Goal: Task Accomplishment & Management: Manage account settings

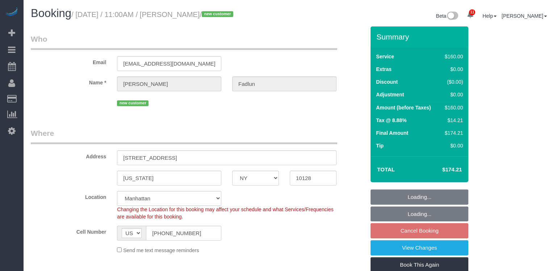
select select "NY"
select select "spot4"
select select "number:89"
select select "number:72"
select select "number:13"
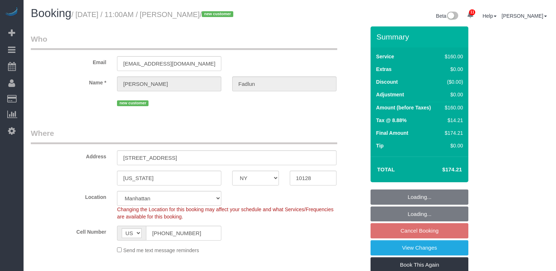
select select "number:5"
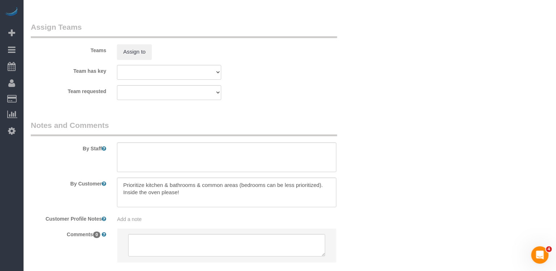
scroll to position [772, 0]
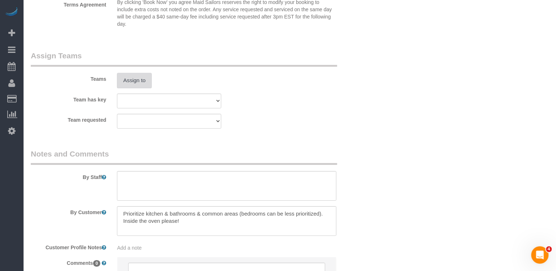
click at [143, 76] on button "Assign to" at bounding box center [134, 80] width 35 height 15
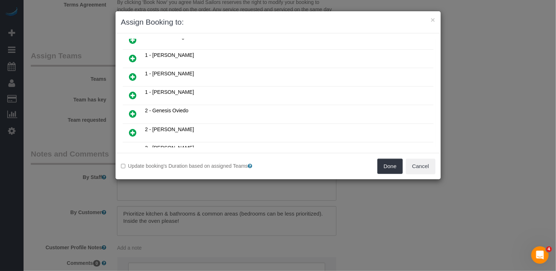
click at [132, 109] on icon at bounding box center [133, 113] width 8 height 9
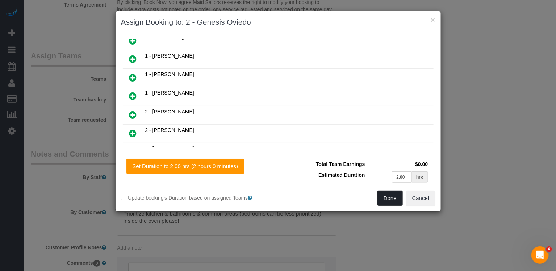
click at [391, 200] on button "Done" at bounding box center [390, 198] width 25 height 15
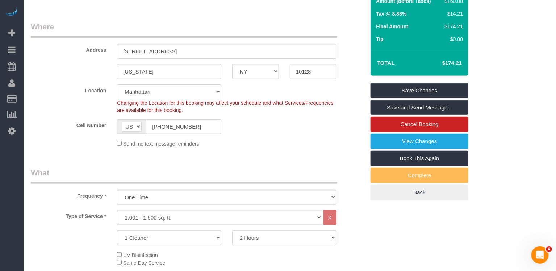
scroll to position [0, 0]
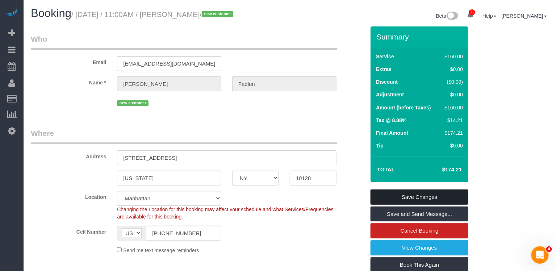
click at [407, 199] on link "Save Changes" at bounding box center [420, 196] width 98 height 15
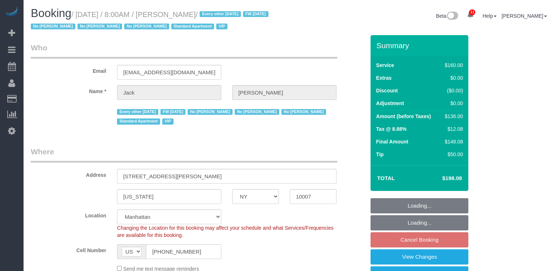
select select "NY"
select select "spot1"
select select "number:89"
select select "number:90"
select select "number:15"
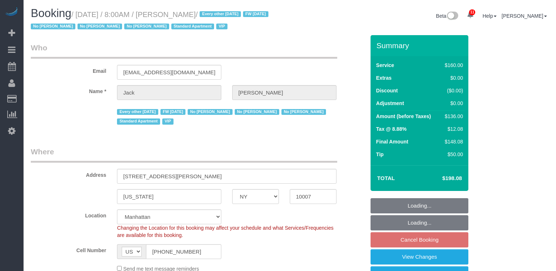
select select "number:6"
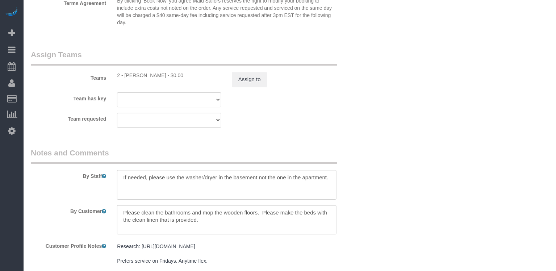
scroll to position [804, 0]
click at [255, 92] on div "Team has key 2 - Alketa Tomaj 000- Donna Mercado 000 - Partnerships 000 - TEAM …" at bounding box center [197, 99] width 345 height 15
click at [255, 83] on button "Assign to" at bounding box center [249, 79] width 35 height 15
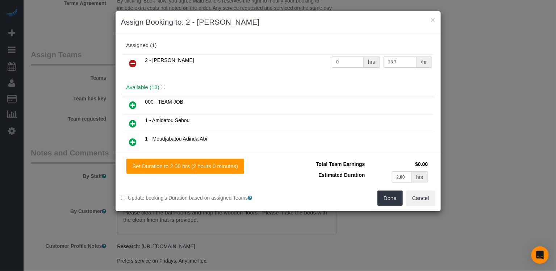
click at [129, 61] on icon at bounding box center [133, 63] width 8 height 9
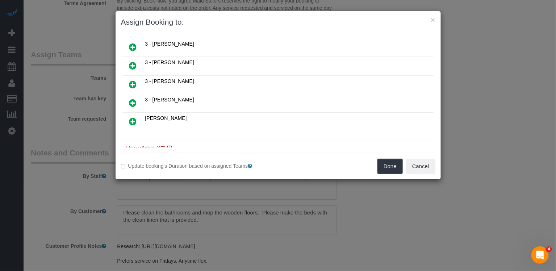
scroll to position [208, 0]
click at [170, 144] on icon at bounding box center [169, 146] width 4 height 5
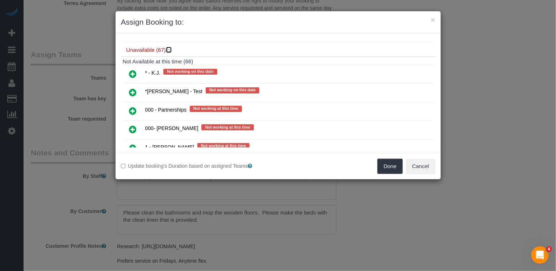
scroll to position [291, 0]
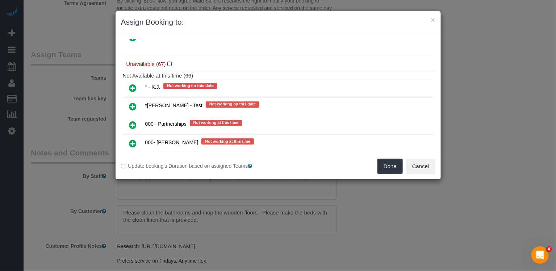
click at [135, 139] on icon at bounding box center [133, 143] width 8 height 9
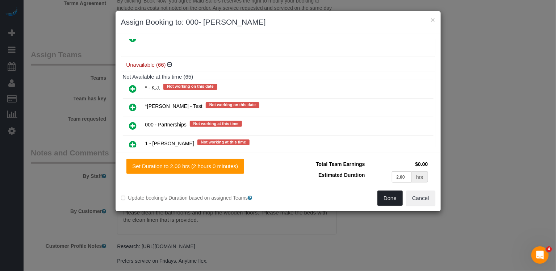
click at [389, 192] on button "Done" at bounding box center [390, 198] width 25 height 15
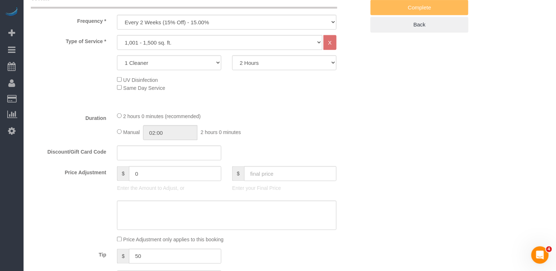
scroll to position [0, 0]
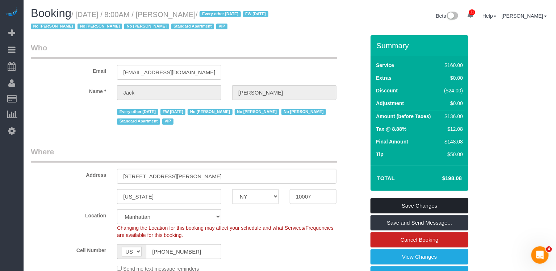
click at [416, 205] on link "Save Changes" at bounding box center [420, 205] width 98 height 15
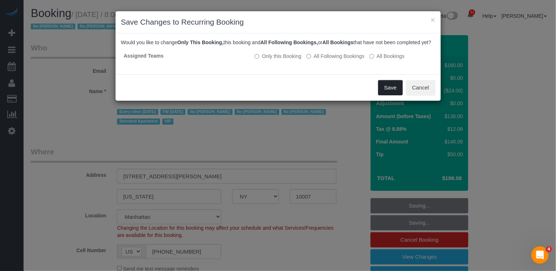
click at [395, 95] on button "Save" at bounding box center [390, 87] width 25 height 15
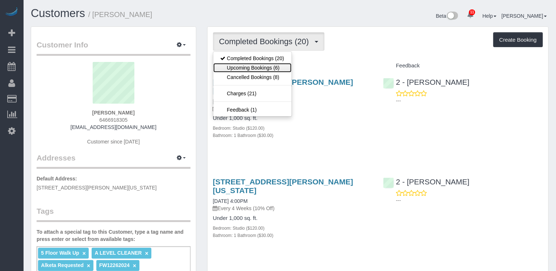
click at [263, 66] on link "Upcoming Bookings (6)" at bounding box center [252, 67] width 78 height 9
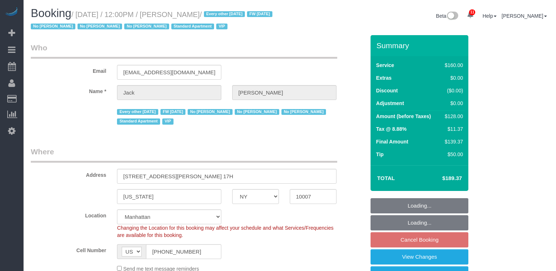
select select "NY"
select select "string:stripe-pm_1R9Bsk4VGloSiKo7ufTdcySD"
select select "spot3"
select select "number:56"
select select "number:78"
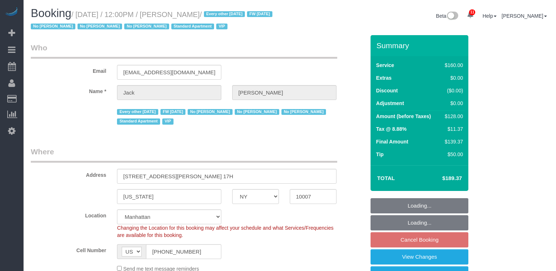
select select "number:15"
select select "number:6"
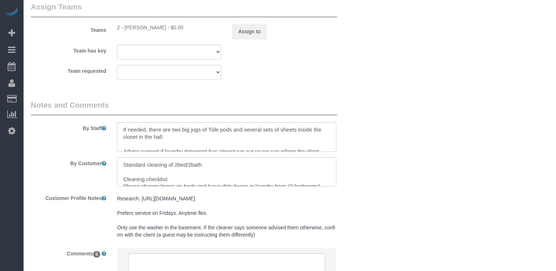
scroll to position [839, 0]
click at [238, 33] on button "Assign to" at bounding box center [249, 31] width 35 height 15
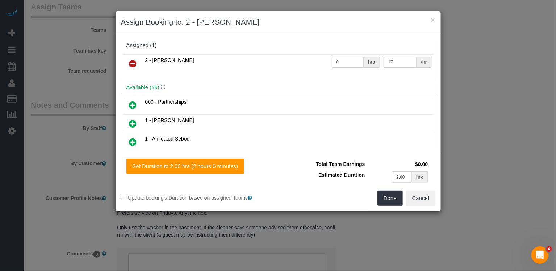
scroll to position [0, 0]
click at [137, 62] on link at bounding box center [133, 64] width 17 height 14
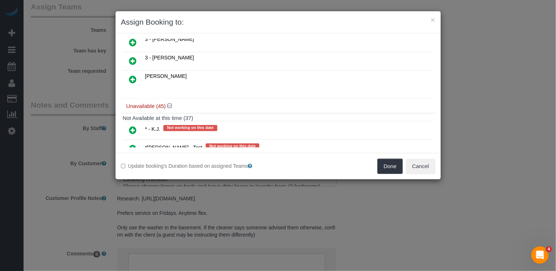
scroll to position [689, 0]
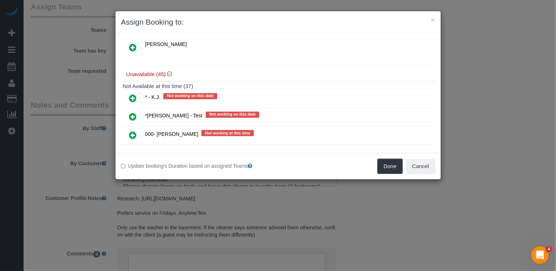
click at [132, 131] on icon at bounding box center [133, 135] width 8 height 9
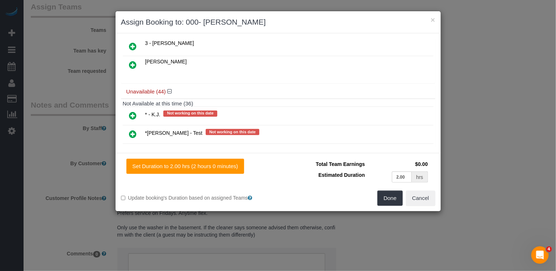
scroll to position [705, 0]
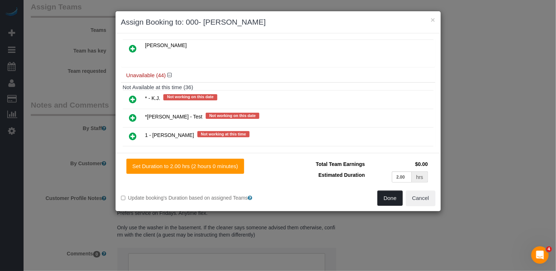
click at [391, 195] on button "Done" at bounding box center [390, 198] width 25 height 15
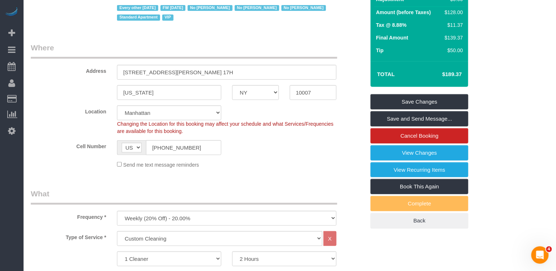
scroll to position [0, 0]
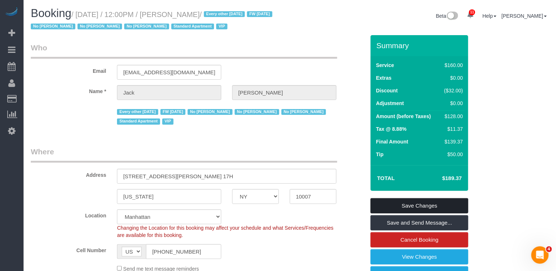
click at [420, 204] on link "Save Changes" at bounding box center [420, 205] width 98 height 15
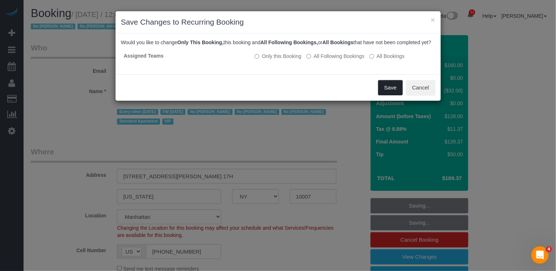
click at [394, 95] on button "Save" at bounding box center [390, 87] width 25 height 15
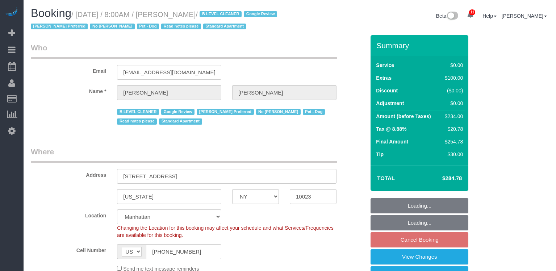
select select "NY"
select select "1"
select select "spot1"
select select "number:56"
select select "number:72"
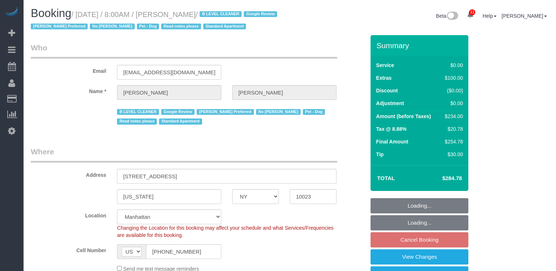
select select "number:13"
select select "number:6"
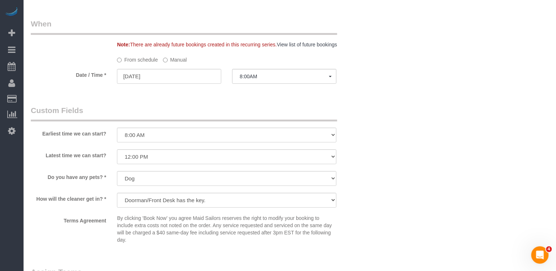
scroll to position [878, 0]
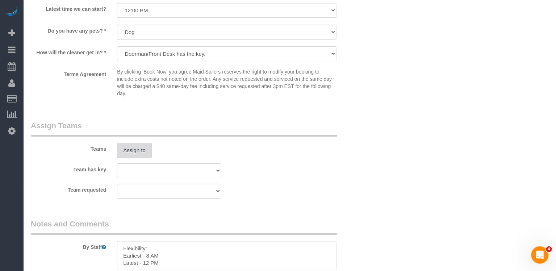
click at [134, 150] on button "Assign to" at bounding box center [134, 150] width 35 height 15
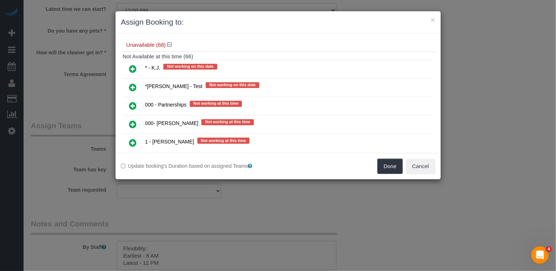
click at [134, 120] on icon at bounding box center [133, 124] width 8 height 9
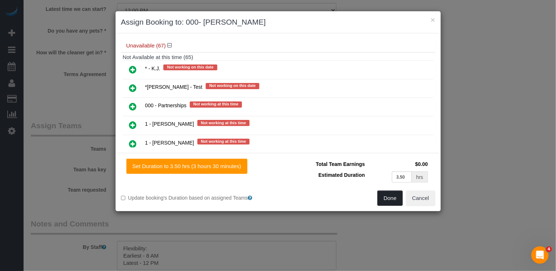
click at [391, 198] on button "Done" at bounding box center [390, 198] width 25 height 15
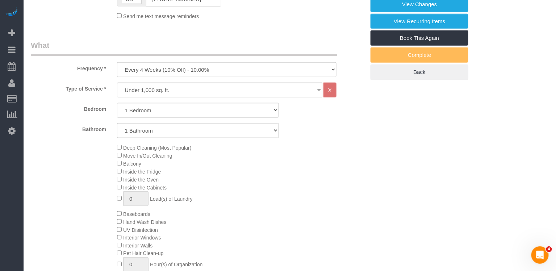
scroll to position [0, 0]
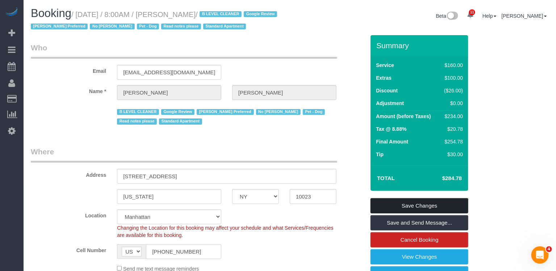
click at [410, 211] on link "Save Changes" at bounding box center [420, 205] width 98 height 15
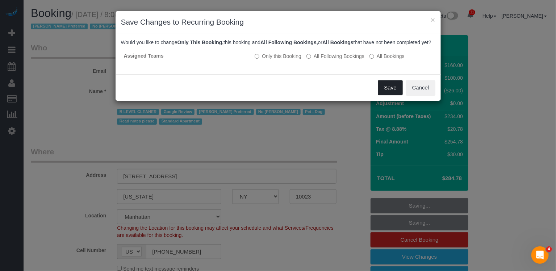
click at [387, 94] on button "Save" at bounding box center [390, 87] width 25 height 15
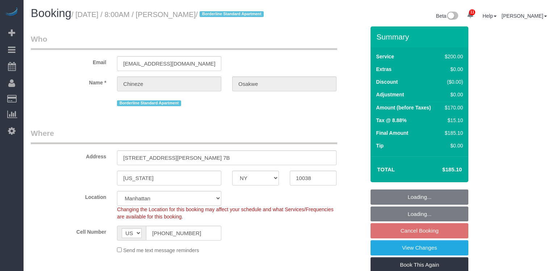
select select "NY"
select select "150"
select select "number:56"
select select "number:72"
select select "number:15"
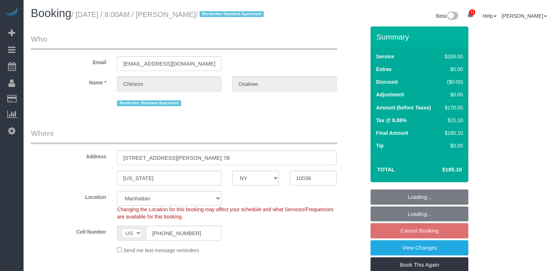
select select "number:6"
select select "spot1"
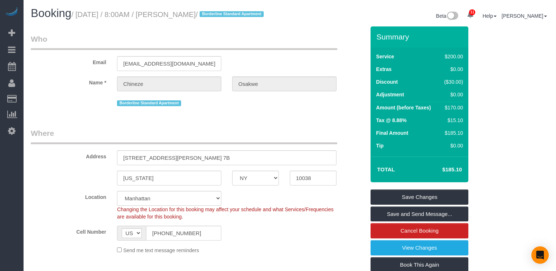
scroll to position [734, 0]
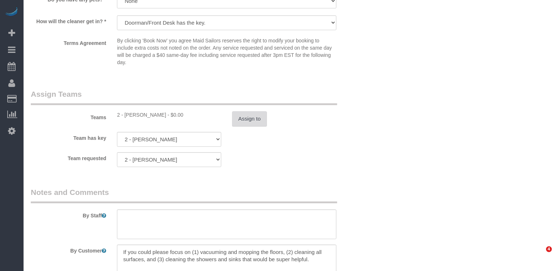
click at [246, 126] on button "Assign to" at bounding box center [249, 118] width 35 height 15
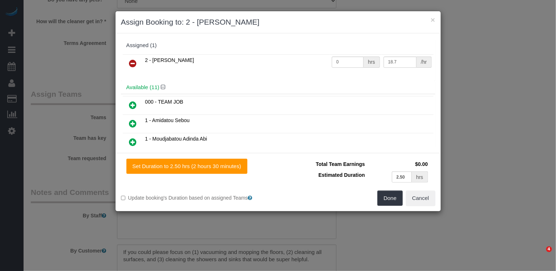
click at [129, 62] on icon at bounding box center [133, 63] width 8 height 9
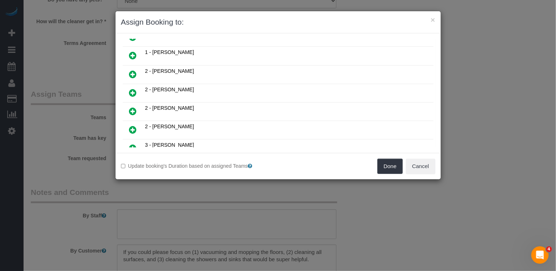
scroll to position [0, 0]
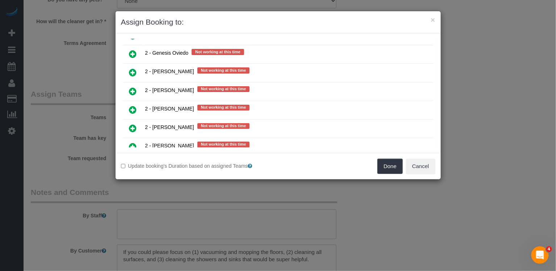
click at [131, 142] on icon at bounding box center [133, 146] width 8 height 9
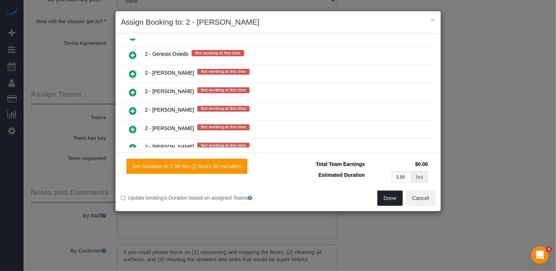
click at [392, 193] on button "Done" at bounding box center [390, 198] width 25 height 15
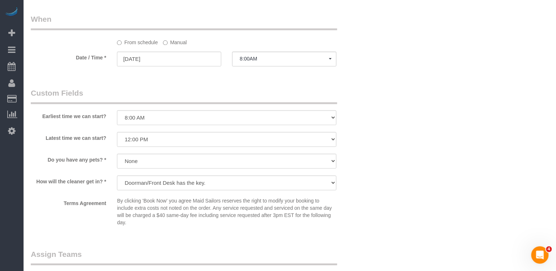
scroll to position [0, 0]
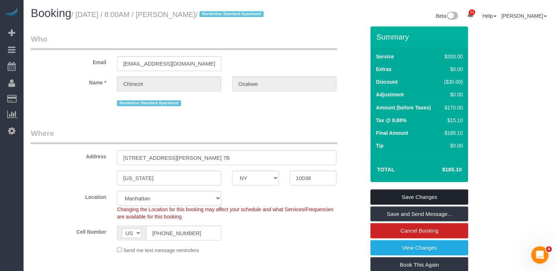
click at [429, 199] on link "Save Changes" at bounding box center [420, 196] width 98 height 15
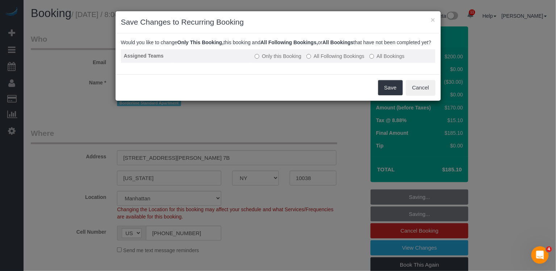
click at [314, 63] on td "Only this Booking All Following Bookings All Bookings" at bounding box center [343, 55] width 183 height 13
drag, startPoint x: 328, startPoint y: 65, endPoint x: 340, endPoint y: 68, distance: 12.7
click at [328, 60] on label "All Following Bookings" at bounding box center [336, 56] width 58 height 7
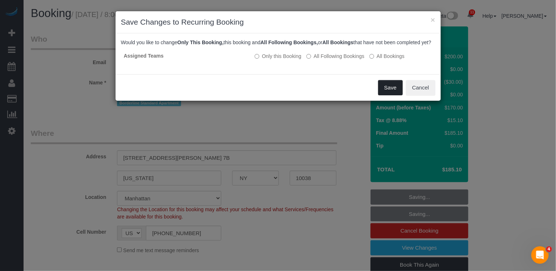
click at [387, 94] on button "Save" at bounding box center [390, 87] width 25 height 15
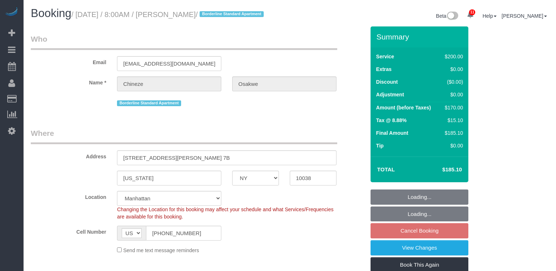
select select "NY"
select select "150"
select select "spot1"
select select "number:56"
select select "number:72"
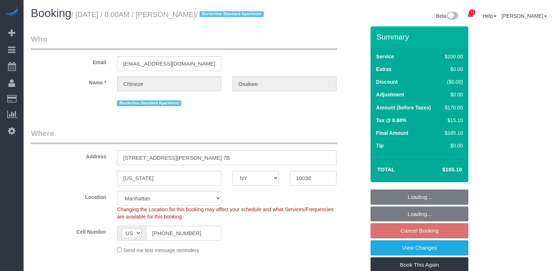
select select "number:15"
select select "number:6"
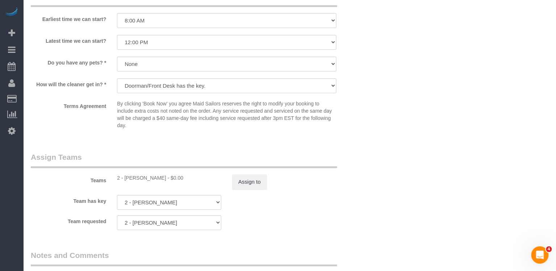
scroll to position [672, 0]
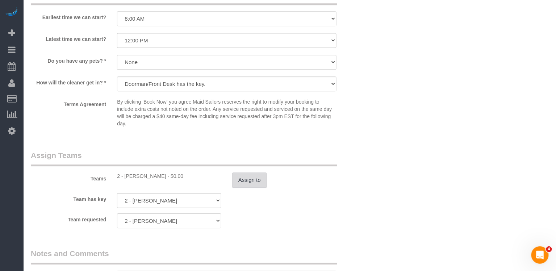
click at [257, 188] on button "Assign to" at bounding box center [249, 179] width 35 height 15
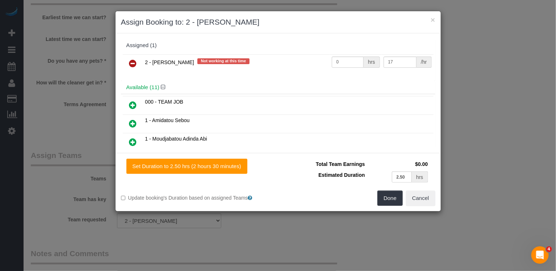
click at [134, 62] on icon at bounding box center [133, 63] width 8 height 9
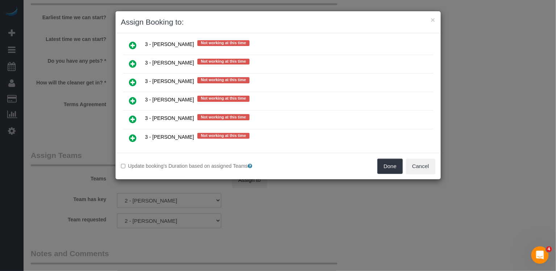
scroll to position [1238, 0]
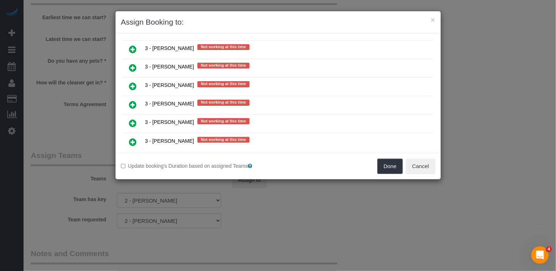
click at [135, 119] on icon at bounding box center [133, 123] width 8 height 9
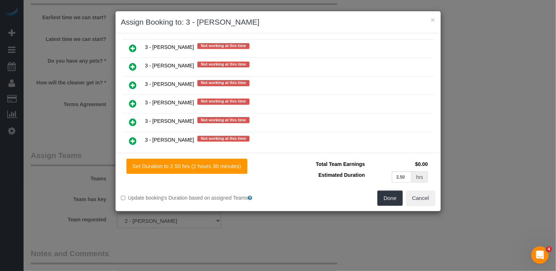
scroll to position [1255, 0]
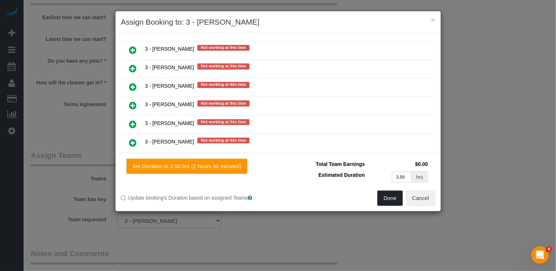
click at [399, 191] on button "Done" at bounding box center [390, 198] width 25 height 15
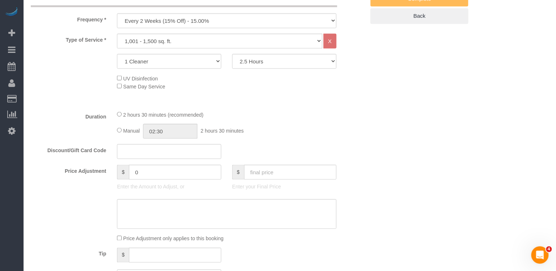
scroll to position [0, 0]
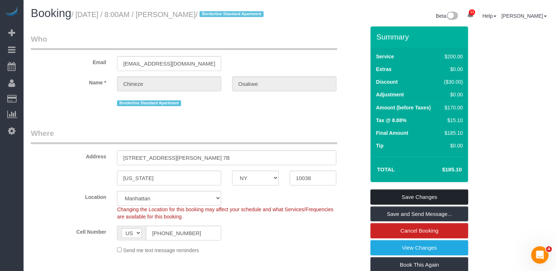
click at [417, 205] on link "Save Changes" at bounding box center [420, 196] width 98 height 15
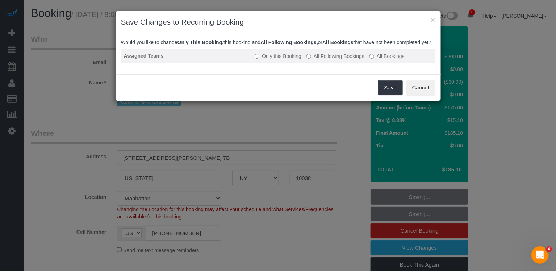
click at [327, 60] on label "All Following Bookings" at bounding box center [336, 56] width 58 height 7
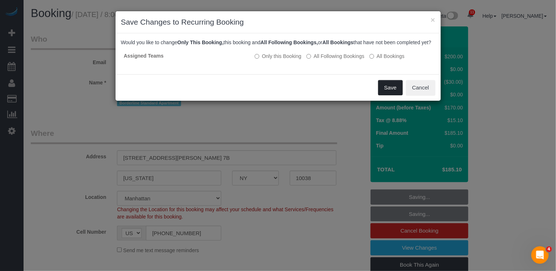
click at [386, 95] on button "Save" at bounding box center [390, 87] width 25 height 15
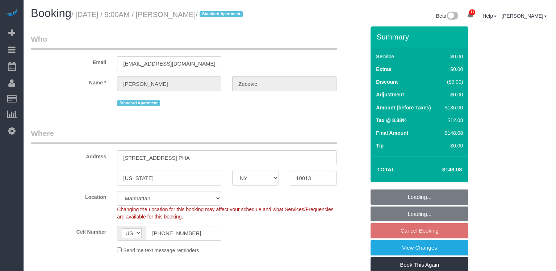
select select "NY"
select select "1"
select select "string:stripe-pm_1RYTMZ4VGloSiKo7i57IXIcV"
select select "spot1"
select select "number:56"
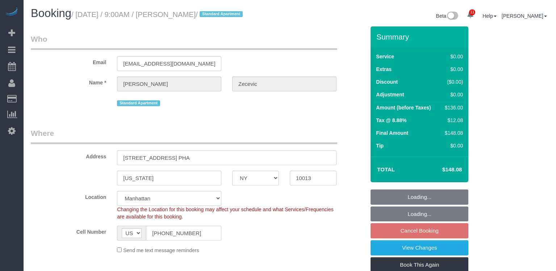
select select "number:70"
select select "number:15"
select select "number:5"
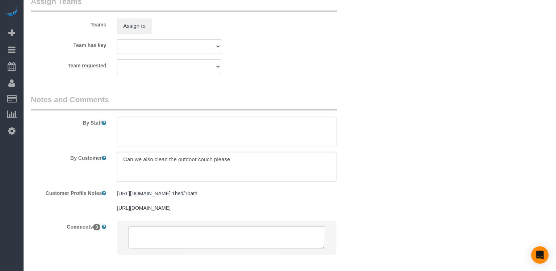
scroll to position [923, 0]
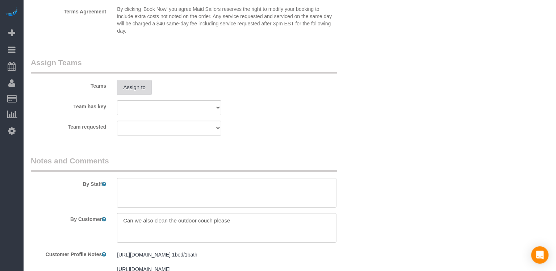
click at [142, 80] on button "Assign to" at bounding box center [134, 87] width 35 height 15
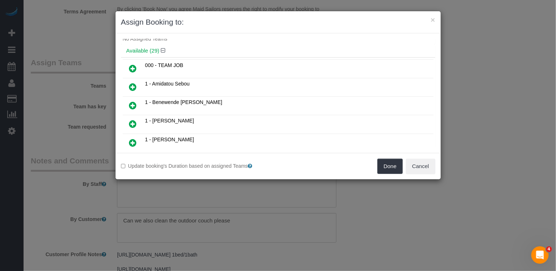
scroll to position [40, 0]
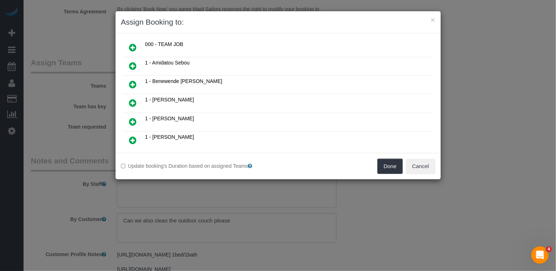
click at [135, 99] on icon at bounding box center [133, 103] width 8 height 9
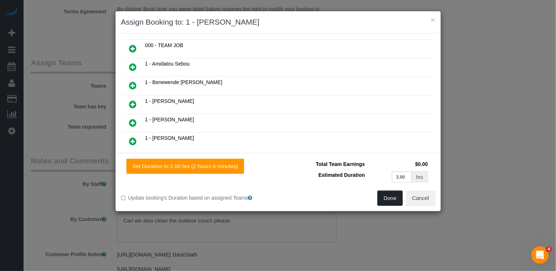
click at [389, 201] on button "Done" at bounding box center [390, 198] width 25 height 15
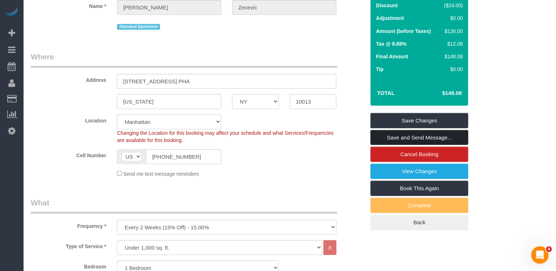
scroll to position [66, 0]
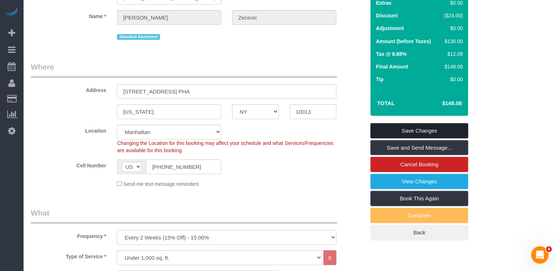
click at [429, 130] on link "Save Changes" at bounding box center [420, 130] width 98 height 15
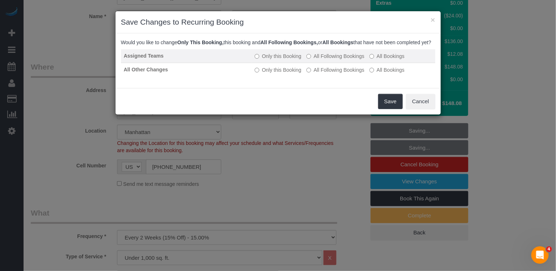
click at [336, 60] on label "All Following Bookings" at bounding box center [336, 56] width 58 height 7
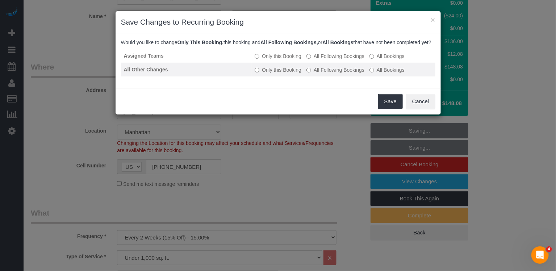
click at [336, 74] on label "All Following Bookings" at bounding box center [336, 69] width 58 height 7
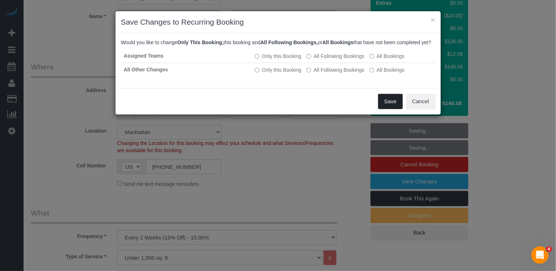
click at [383, 105] on button "Save" at bounding box center [390, 101] width 25 height 15
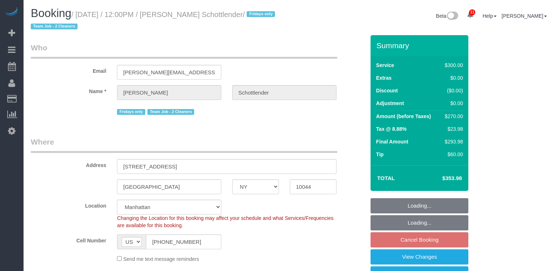
select select "NY"
select select "spot3"
select select "number:89"
select select "number:90"
select select "number:15"
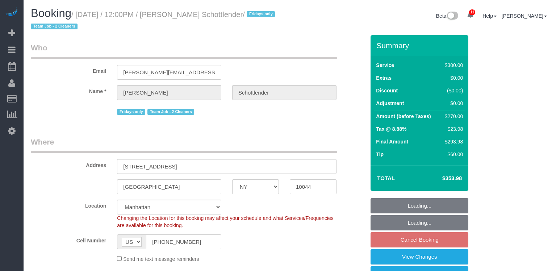
select select "number:5"
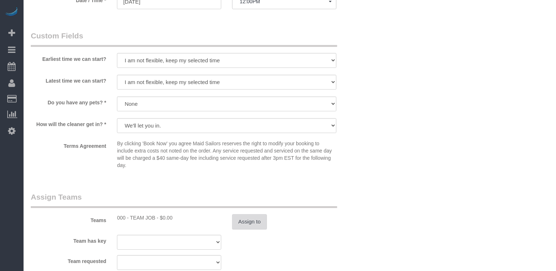
scroll to position [639, 0]
click at [254, 219] on button "Assign to" at bounding box center [249, 221] width 35 height 15
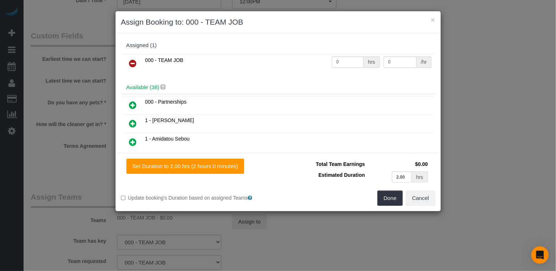
click at [129, 64] on icon at bounding box center [133, 63] width 8 height 9
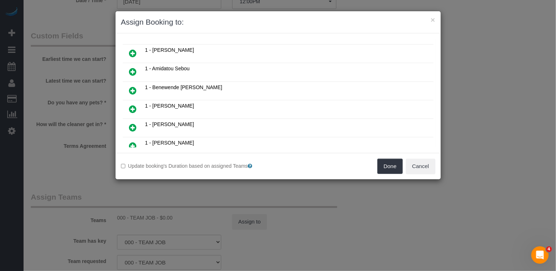
scroll to position [120, 0]
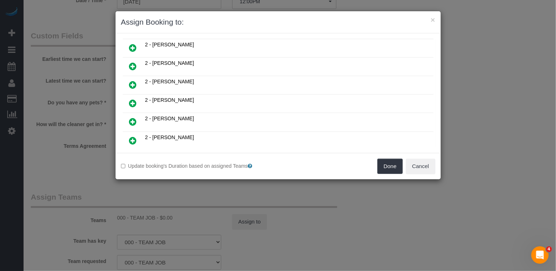
click at [133, 96] on link at bounding box center [133, 103] width 17 height 14
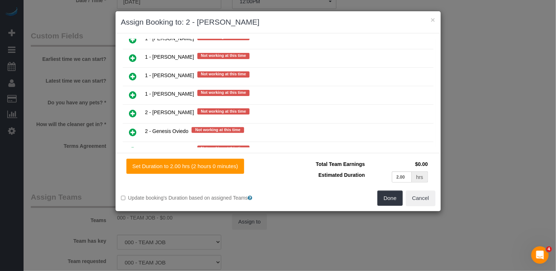
scroll to position [1268, 0]
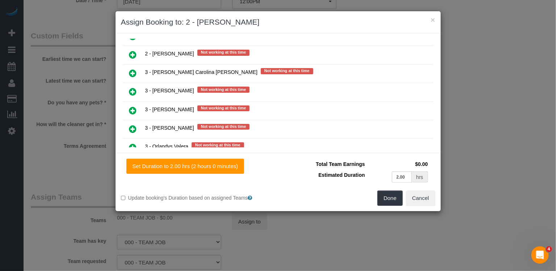
click at [133, 125] on icon at bounding box center [133, 129] width 8 height 9
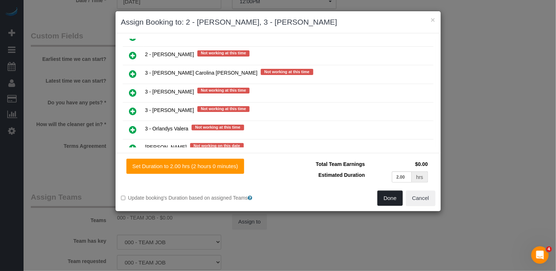
click at [389, 198] on button "Done" at bounding box center [390, 198] width 25 height 15
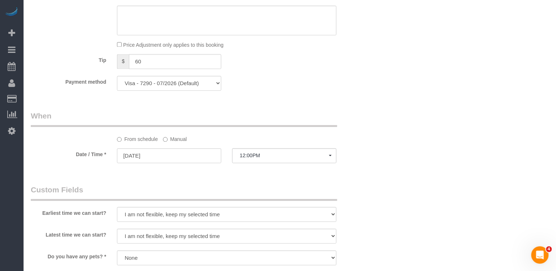
scroll to position [0, 0]
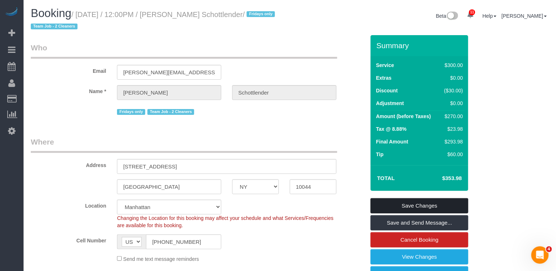
click at [410, 207] on link "Save Changes" at bounding box center [420, 205] width 98 height 15
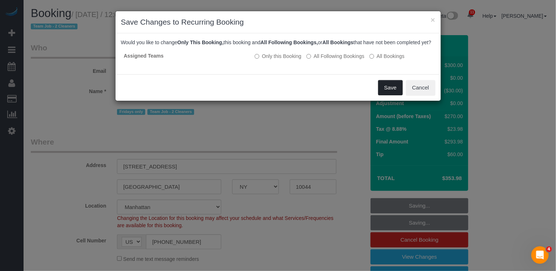
click at [390, 94] on button "Save" at bounding box center [390, 87] width 25 height 15
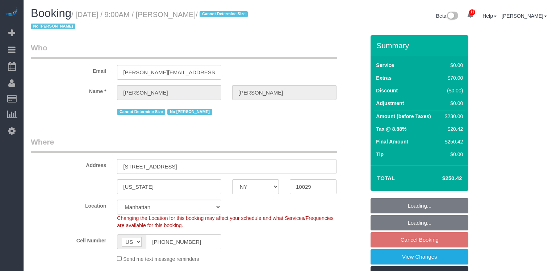
select select "NY"
select select "1"
select select "string:stripe-pm_1RxTdD4VGloSiKo7pHF7yKiS"
select select "spot1"
select select "number:56"
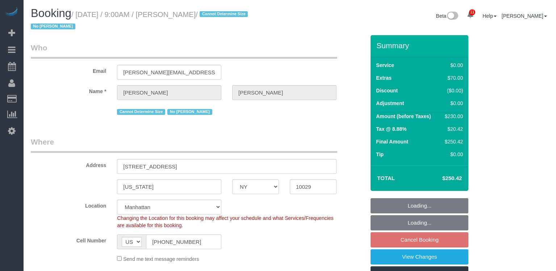
select select "number:71"
select select "number:15"
select select "number:5"
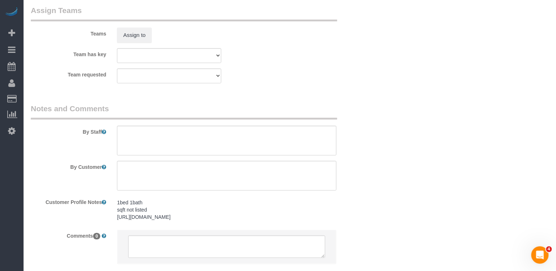
scroll to position [937, 0]
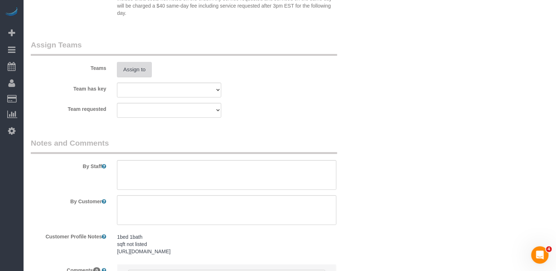
click at [135, 68] on button "Assign to" at bounding box center [134, 69] width 35 height 15
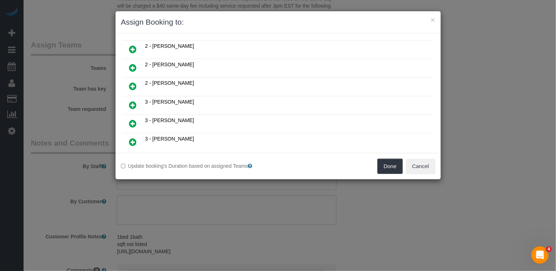
click at [132, 101] on icon at bounding box center [133, 105] width 8 height 9
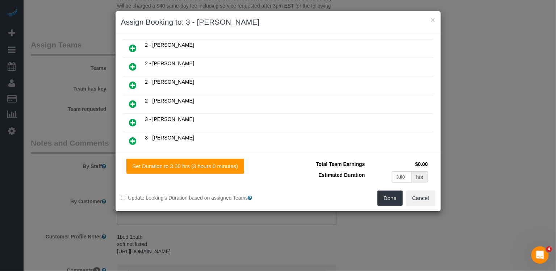
scroll to position [333, 0]
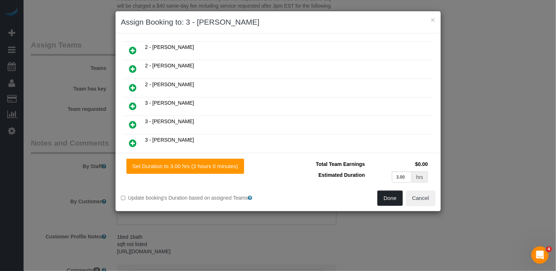
click at [392, 196] on button "Done" at bounding box center [390, 198] width 25 height 15
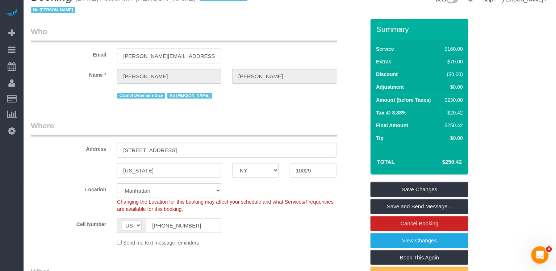
scroll to position [0, 0]
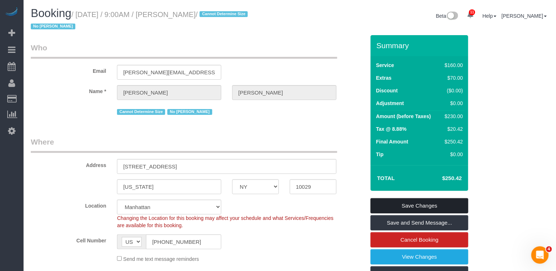
click at [443, 204] on link "Save Changes" at bounding box center [420, 205] width 98 height 15
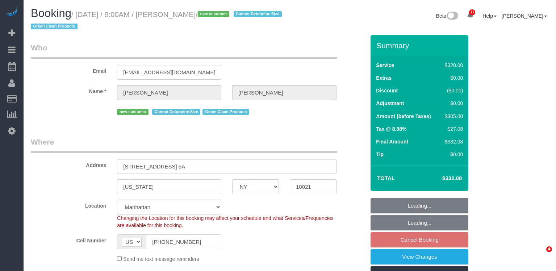
select select "NY"
select select "240"
select select "spot1"
select select "number:89"
select select "number:72"
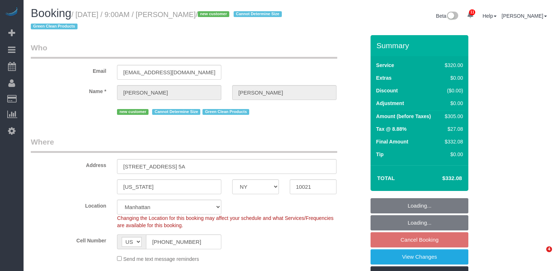
select select "number:15"
select select "number:5"
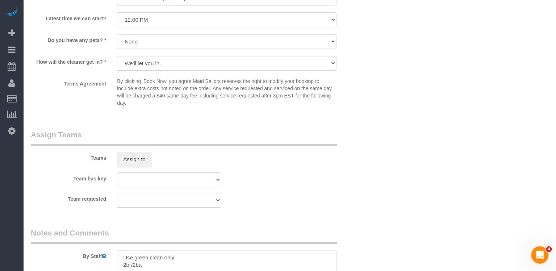
scroll to position [743, 0]
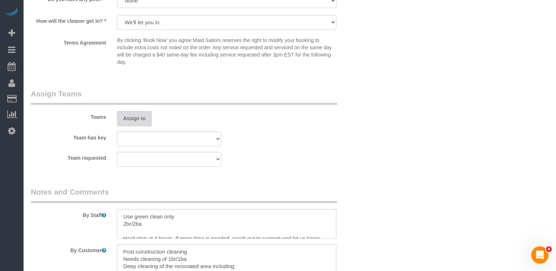
click at [135, 117] on button "Assign to" at bounding box center [134, 118] width 35 height 15
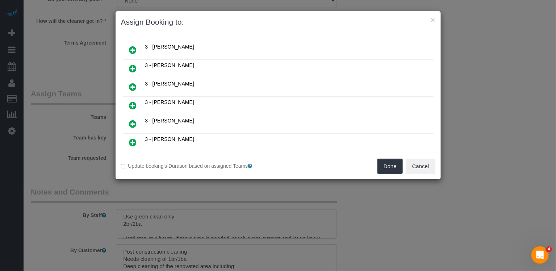
scroll to position [342, 0]
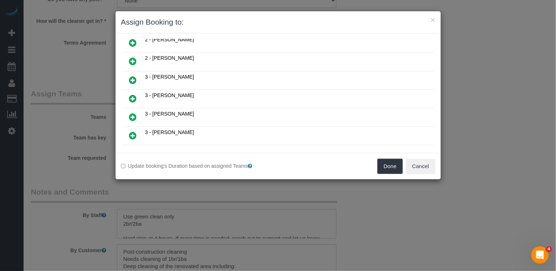
click at [137, 73] on link at bounding box center [133, 80] width 17 height 14
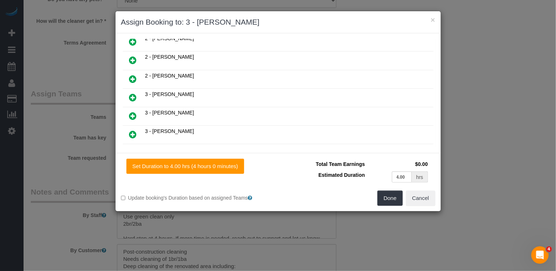
scroll to position [358, 0]
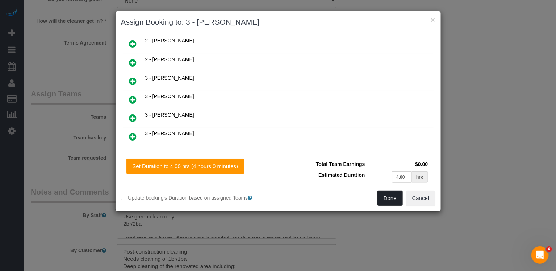
click at [387, 198] on button "Done" at bounding box center [390, 198] width 25 height 15
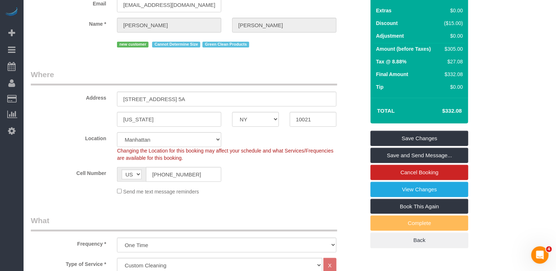
scroll to position [0, 0]
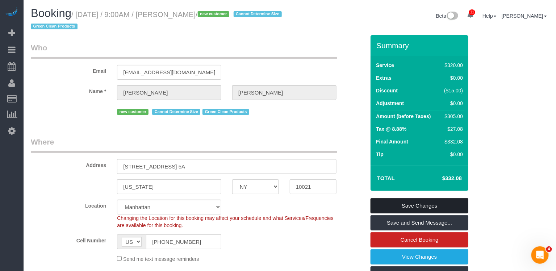
click at [409, 209] on link "Save Changes" at bounding box center [420, 205] width 98 height 15
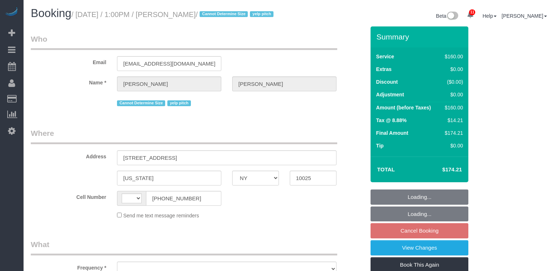
select select "NY"
select select "string:[GEOGRAPHIC_DATA]"
select select "object:717"
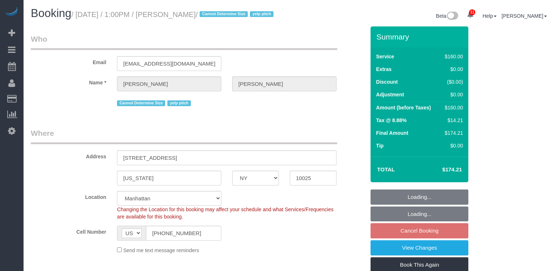
select select "number:61"
select select "number:74"
select select "number:15"
select select "number:5"
select select "string:stripe-pm_1NRGdb4VGloSiKo7LKtPL5zW"
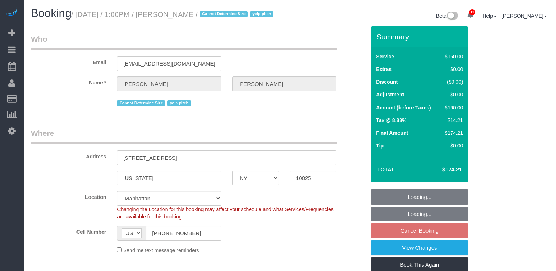
scroll to position [706, 0]
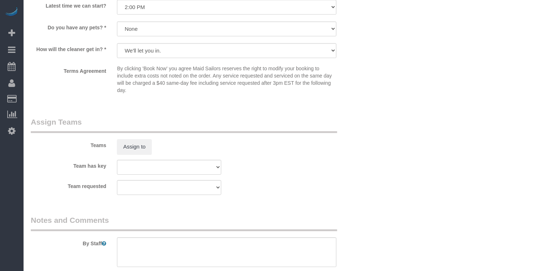
select select "object:1413"
select select "spot4"
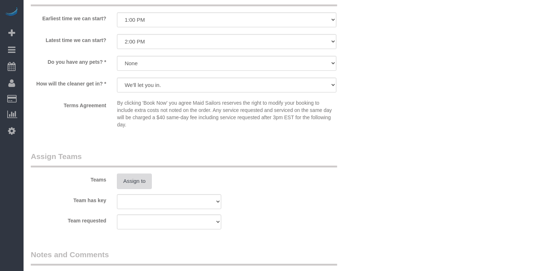
click at [134, 189] on button "Assign to" at bounding box center [134, 181] width 35 height 15
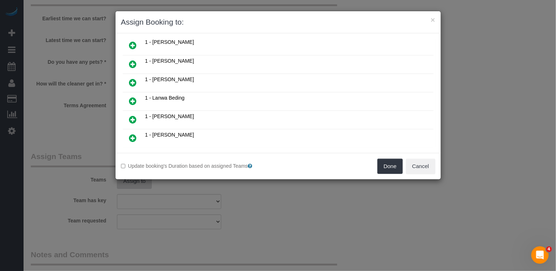
scroll to position [0, 0]
click at [132, 115] on icon at bounding box center [133, 119] width 8 height 9
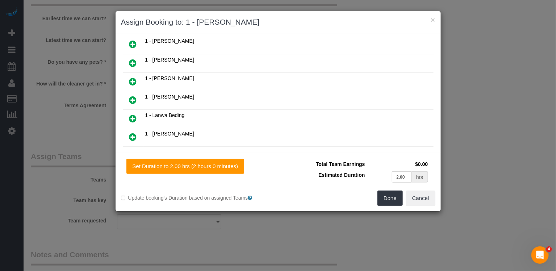
scroll to position [244, 0]
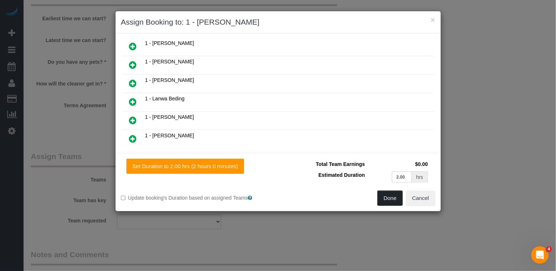
click at [395, 201] on button "Done" at bounding box center [390, 198] width 25 height 15
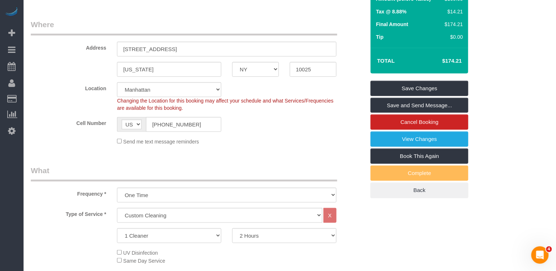
scroll to position [0, 0]
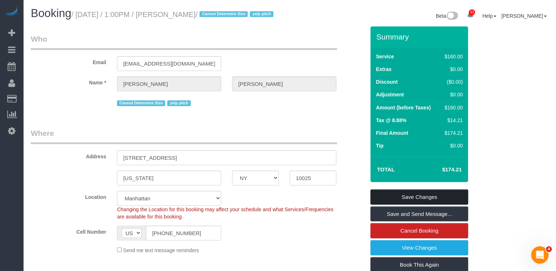
click at [409, 205] on link "Save Changes" at bounding box center [420, 196] width 98 height 15
